Goal: Task Accomplishment & Management: Manage account settings

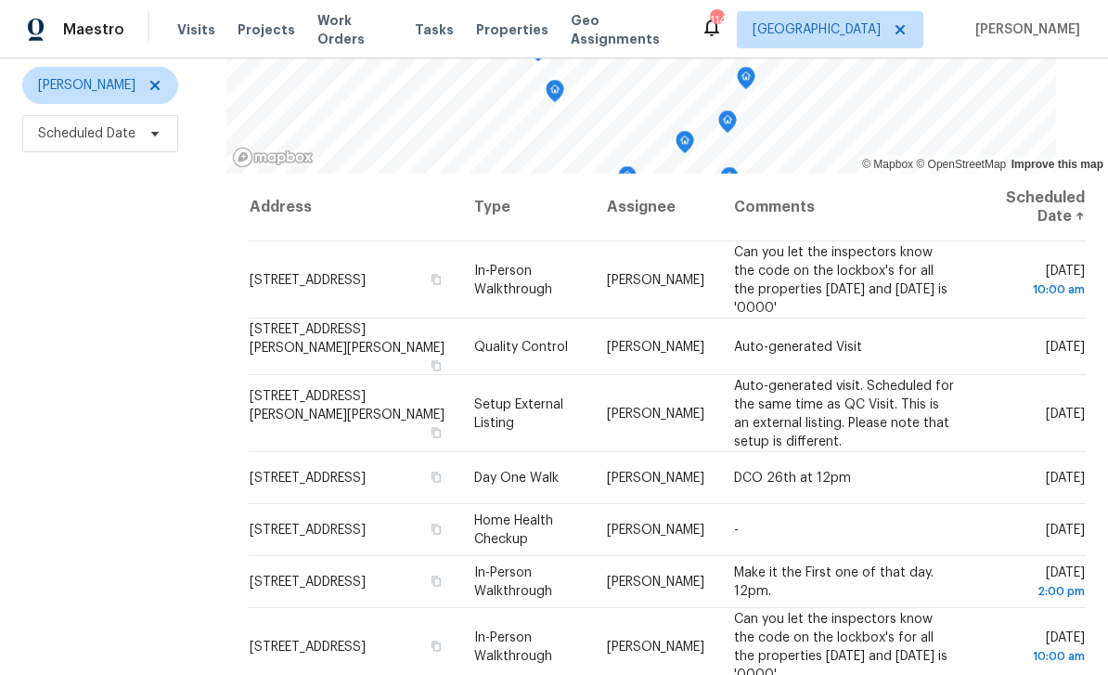
scroll to position [218, 0]
click at [0, 0] on icon at bounding box center [0, 0] width 0 height 0
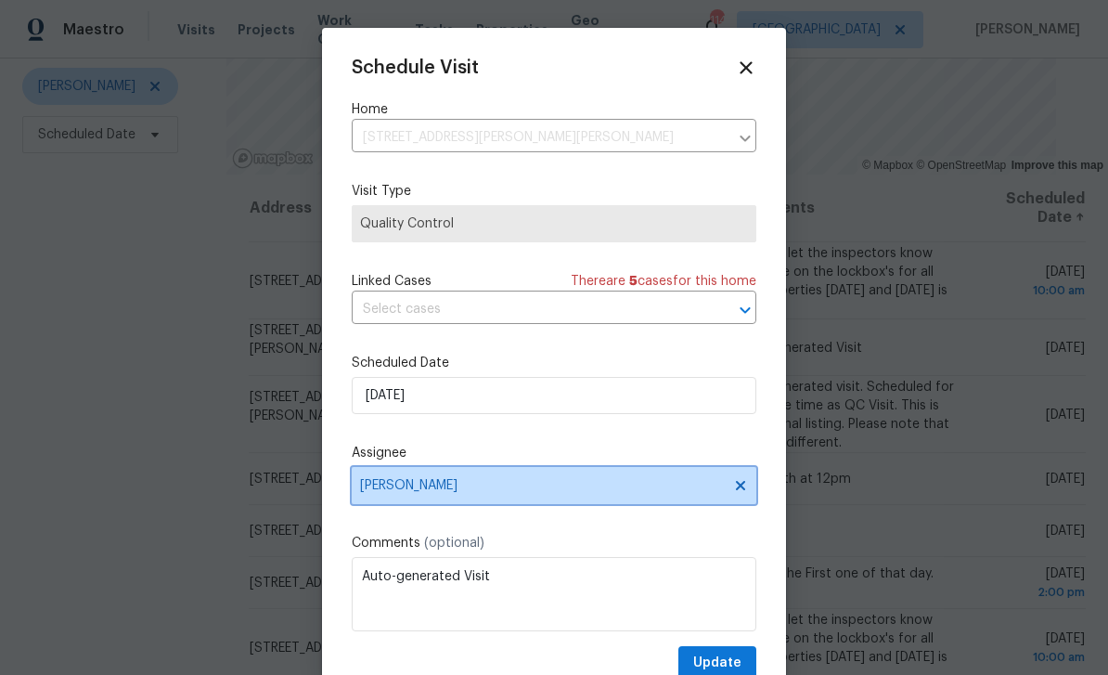
click at [671, 484] on span "[PERSON_NAME]" at bounding box center [542, 485] width 364 height 15
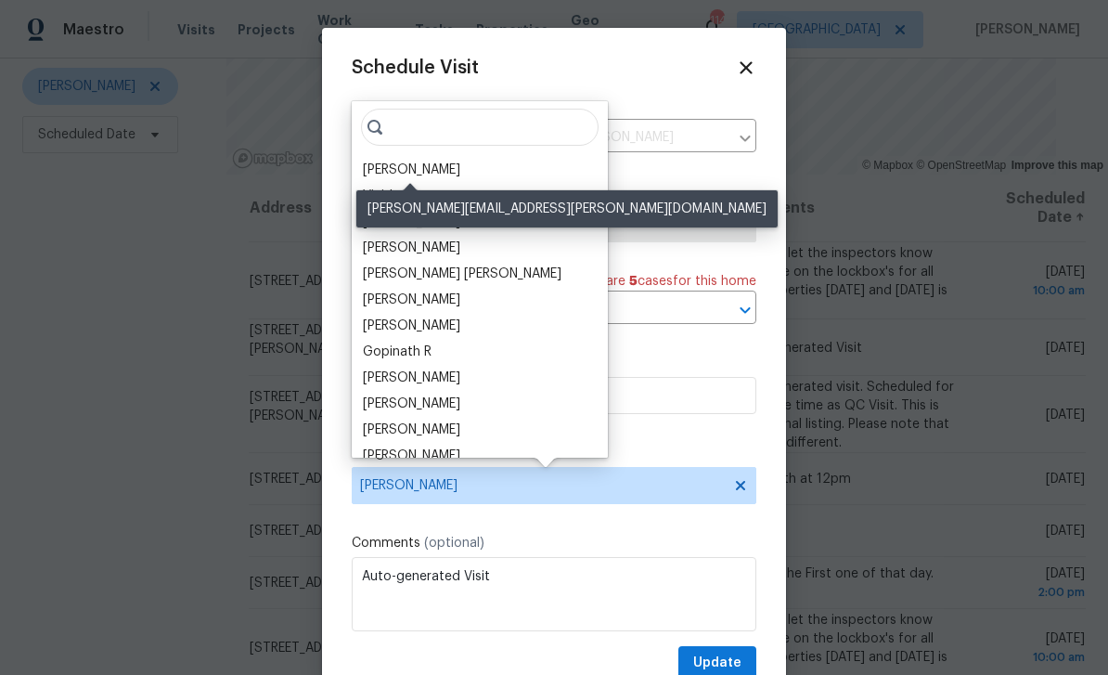
click at [371, 170] on div "[PERSON_NAME]" at bounding box center [411, 170] width 97 height 19
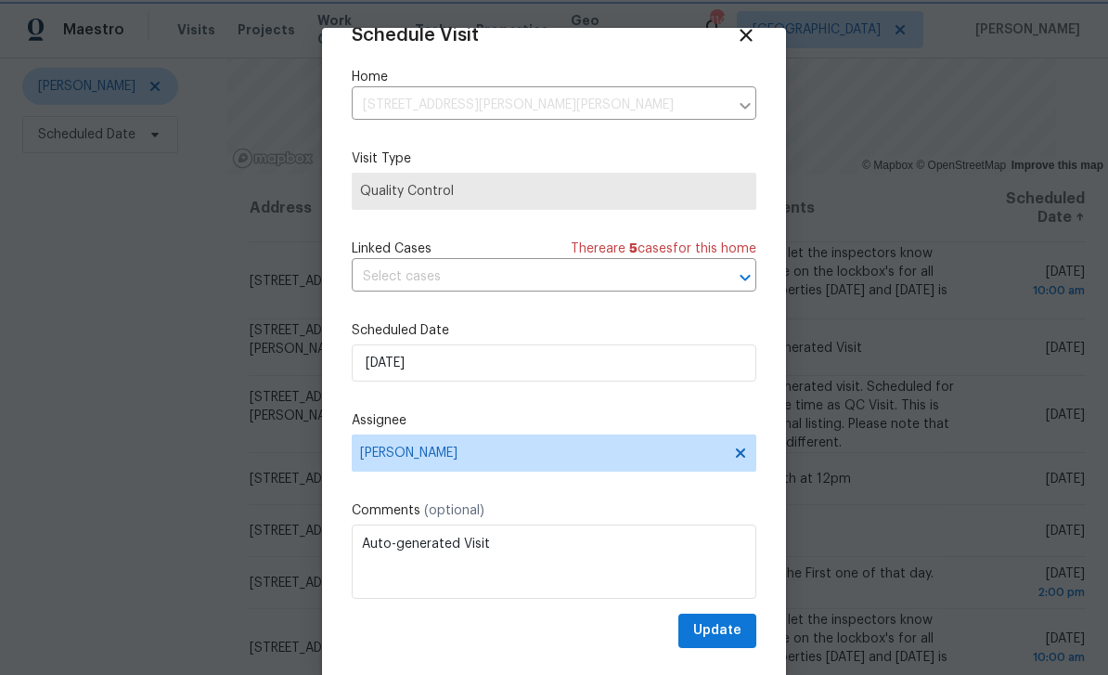
scroll to position [36, 0]
click at [733, 632] on span "Update" at bounding box center [717, 630] width 48 height 23
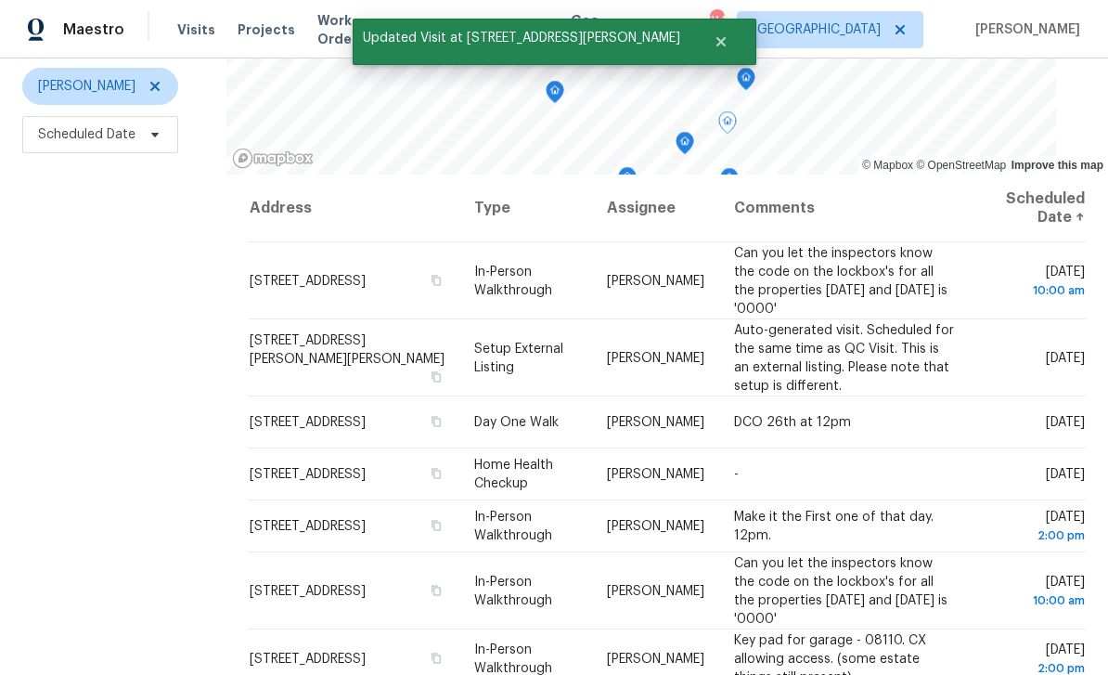
click at [0, 0] on icon at bounding box center [0, 0] width 0 height 0
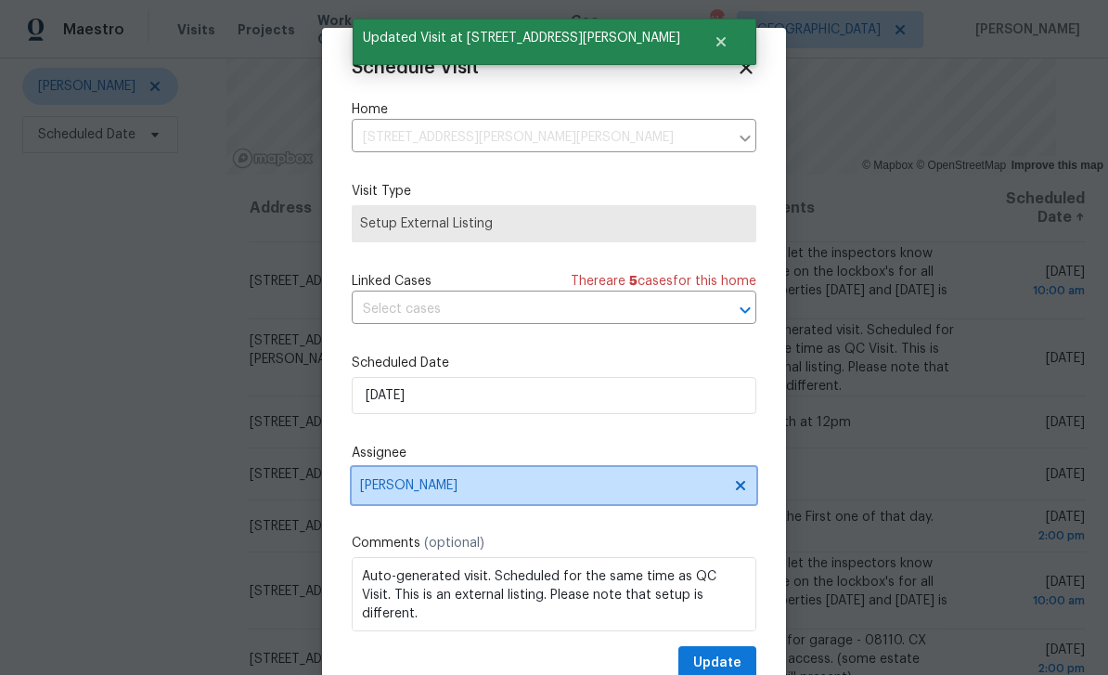
click at [386, 487] on span "[PERSON_NAME]" at bounding box center [542, 485] width 364 height 15
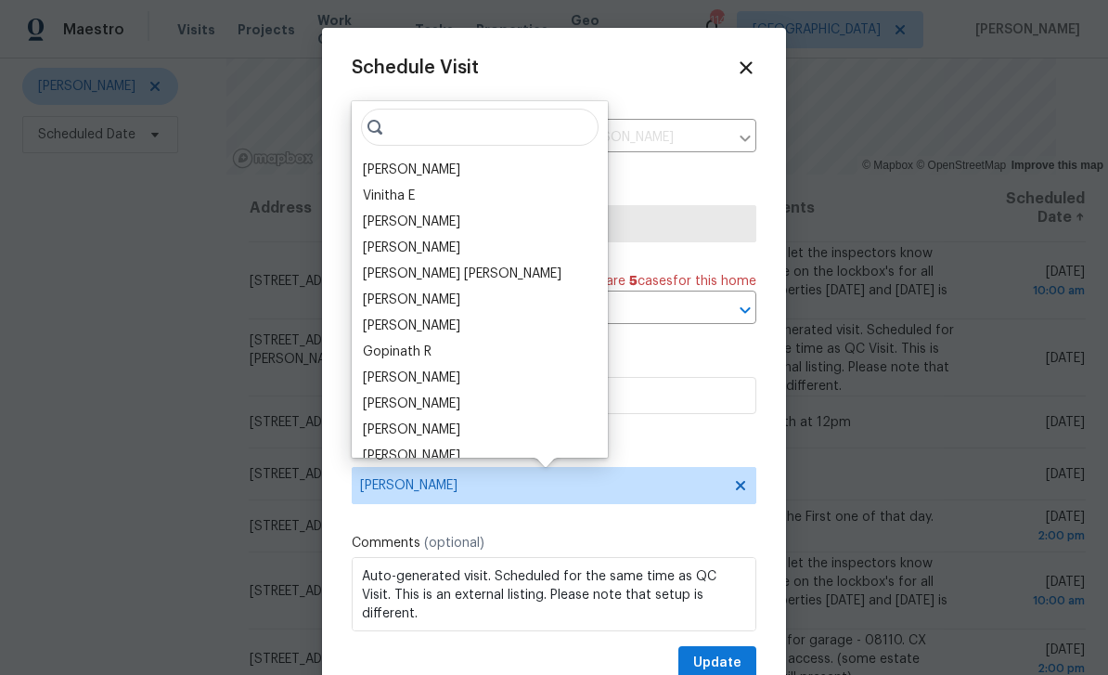
click at [382, 166] on div "[PERSON_NAME]" at bounding box center [411, 170] width 97 height 19
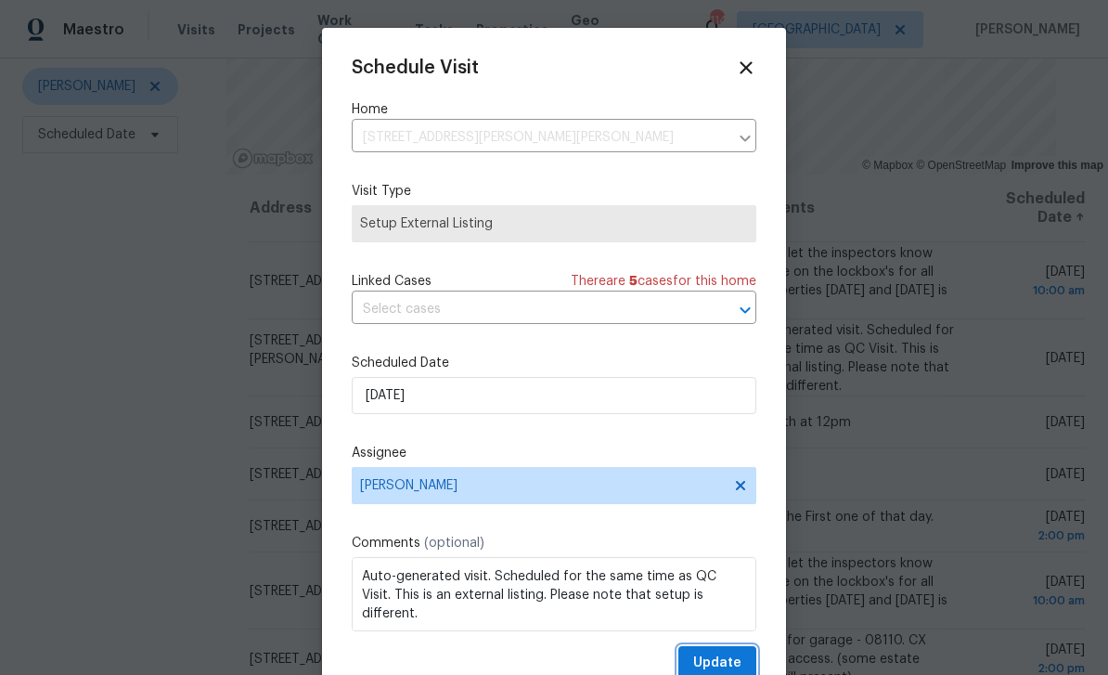
click at [739, 662] on span "Update" at bounding box center [717, 663] width 48 height 23
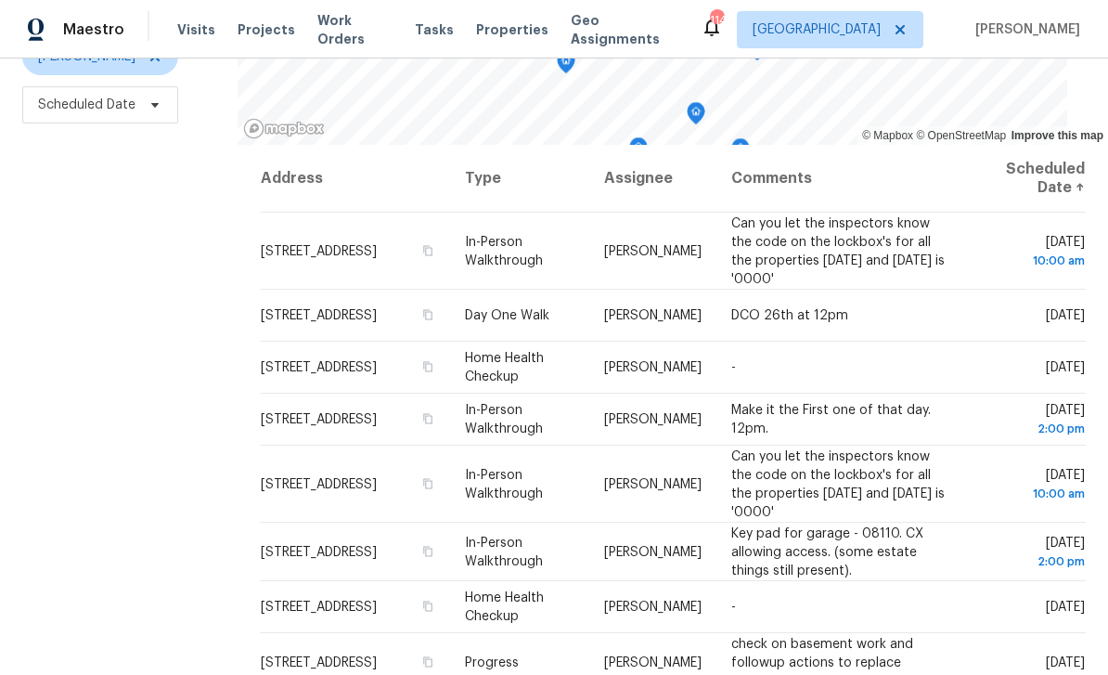
scroll to position [246, 0]
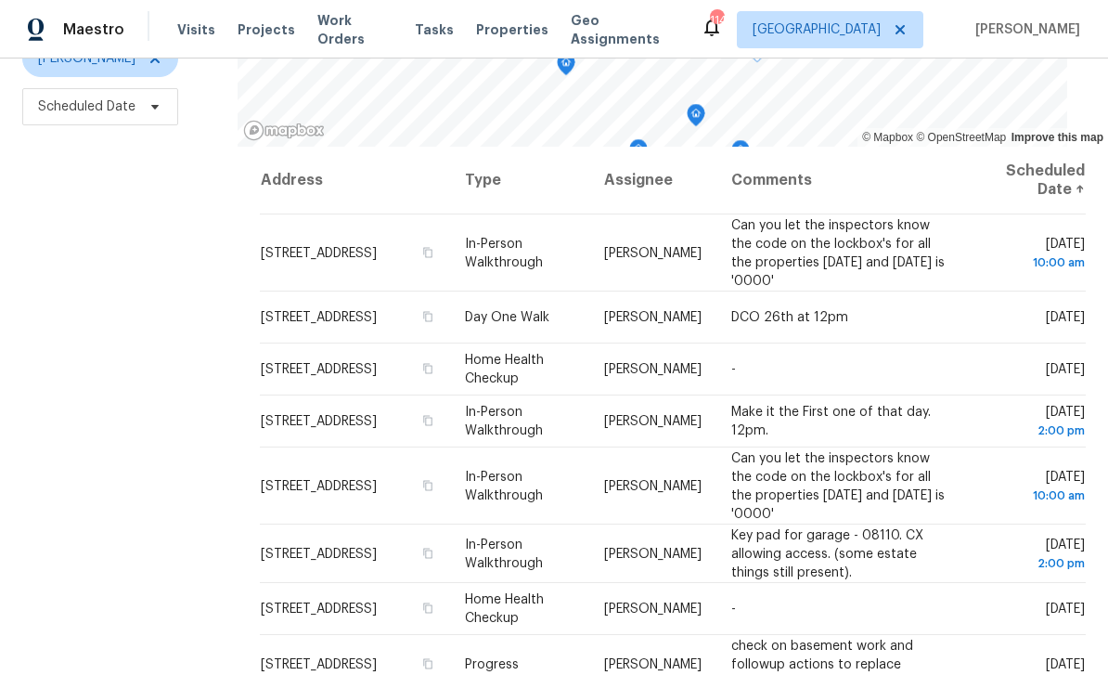
click at [304, 363] on span "[STREET_ADDRESS]" at bounding box center [319, 369] width 116 height 13
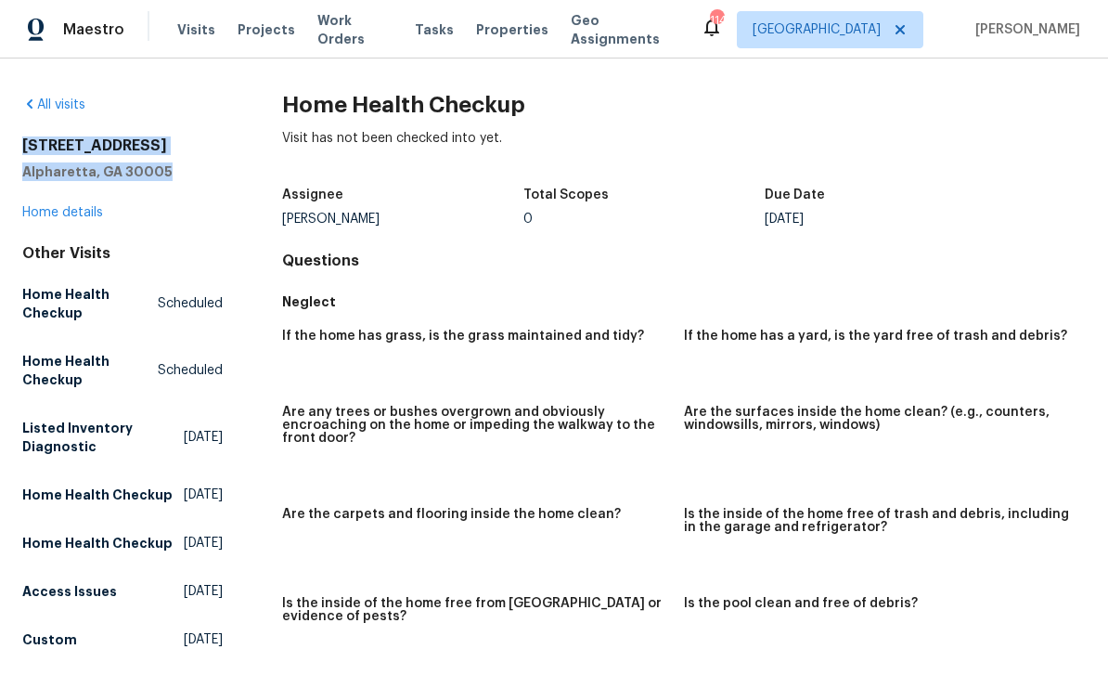
copy div "[STREET_ADDRESS]"
